Goal: Information Seeking & Learning: Learn about a topic

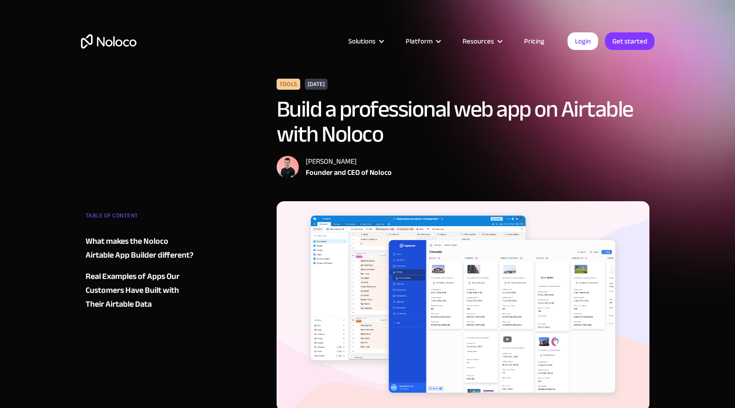
click at [535, 37] on link "Pricing" at bounding box center [534, 41] width 43 height 12
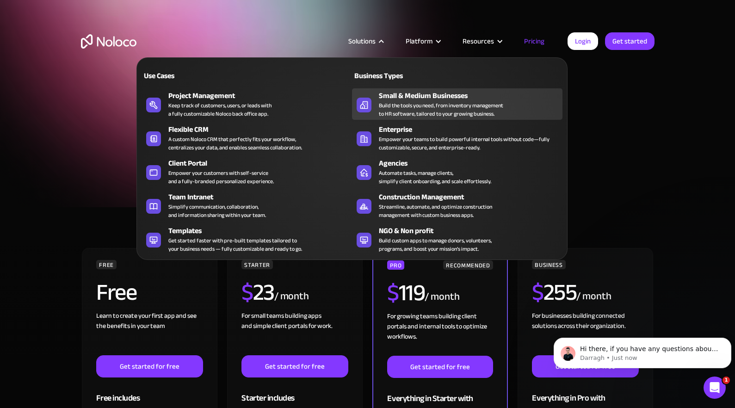
click at [425, 101] on div "Build the tools you need, from inventory management to HR software, tailored to…" at bounding box center [441, 109] width 124 height 17
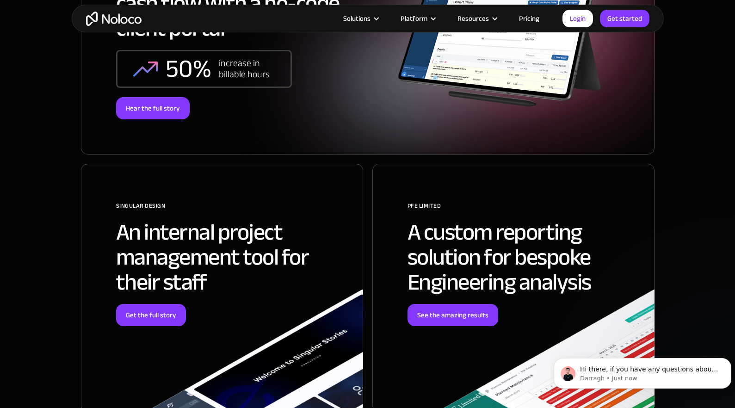
scroll to position [3332, 0]
